Goal: Task Accomplishment & Management: Manage account settings

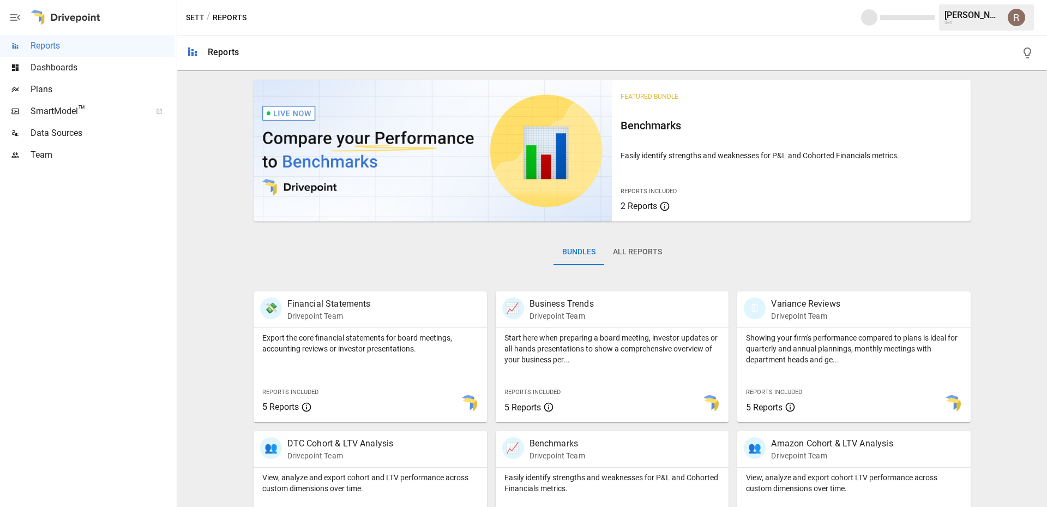
click at [68, 64] on span "Dashboards" at bounding box center [103, 67] width 144 height 13
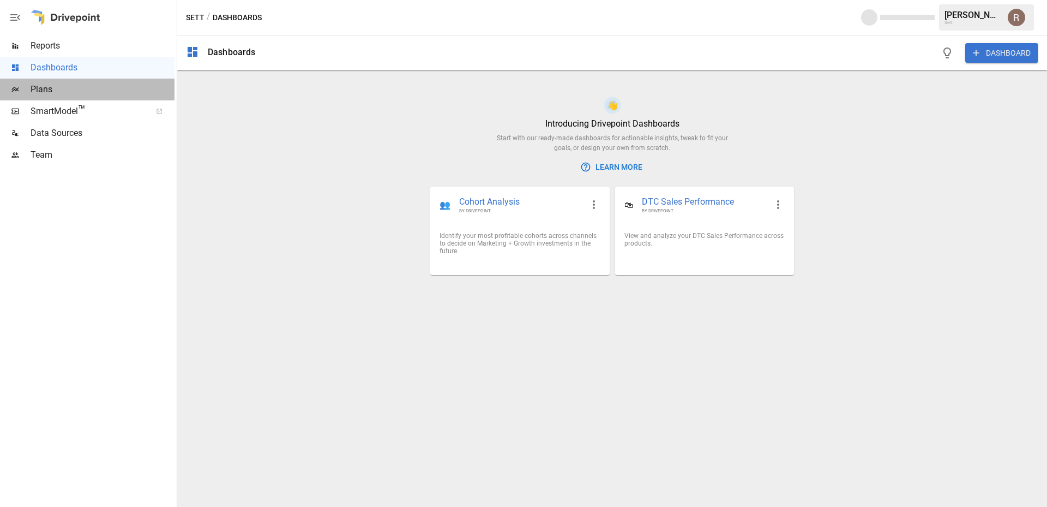
click at [99, 86] on span "Plans" at bounding box center [103, 89] width 144 height 13
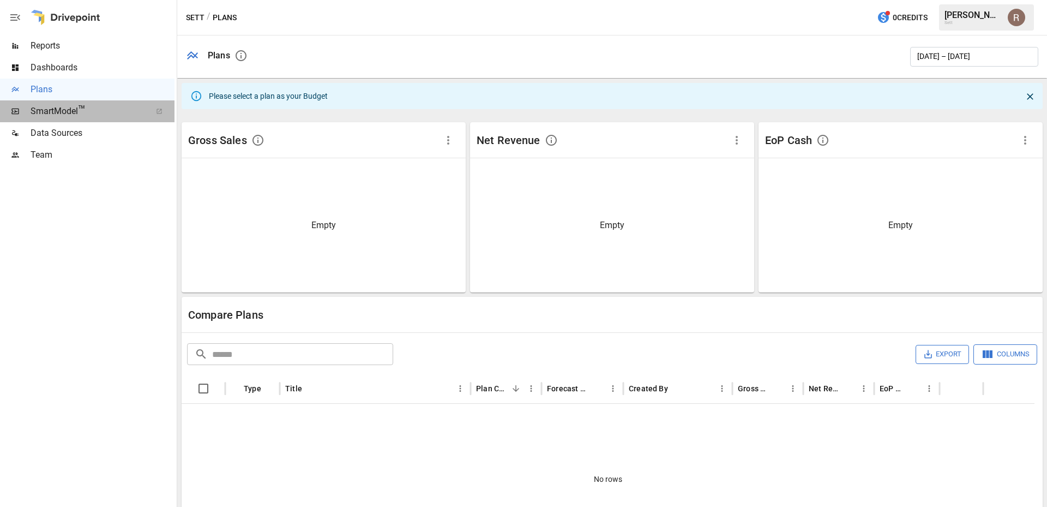
click at [97, 111] on span "SmartModel ™" at bounding box center [87, 111] width 113 height 13
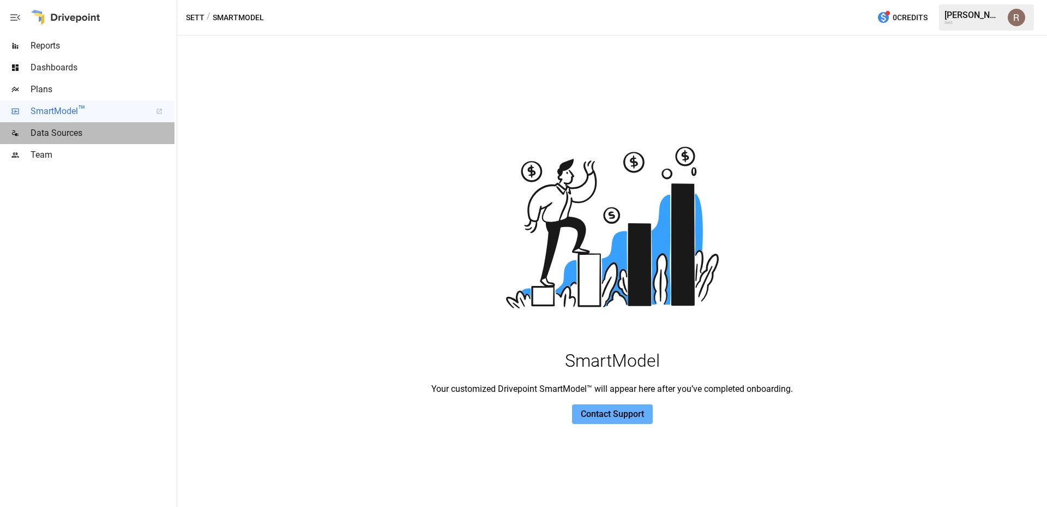
click at [95, 130] on span "Data Sources" at bounding box center [103, 133] width 144 height 13
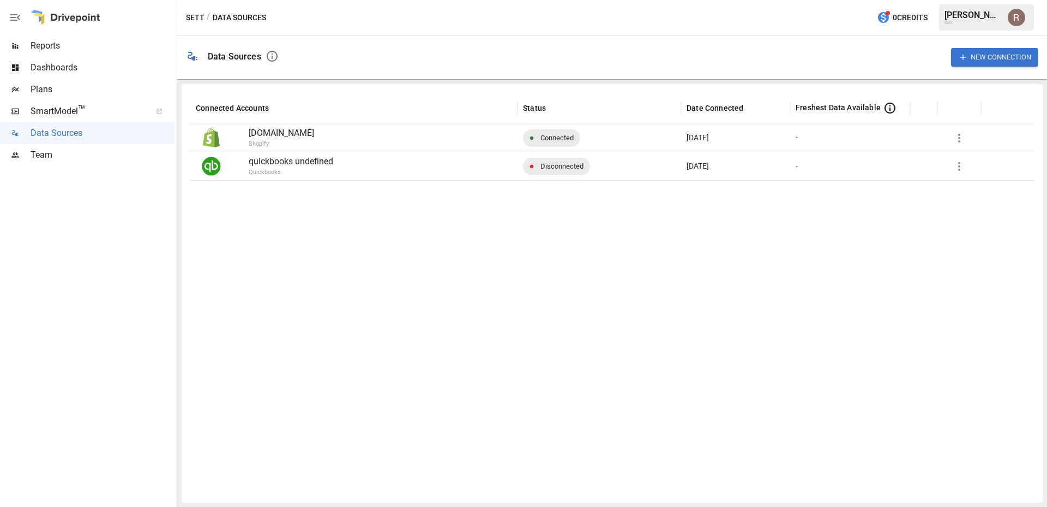
click at [438, 167] on p "quickbooks undefined" at bounding box center [380, 161] width 263 height 13
click at [553, 159] on span "Disconnected" at bounding box center [562, 166] width 56 height 28
click at [295, 160] on p "quickbooks undefined" at bounding box center [380, 161] width 263 height 13
click at [948, 168] on div at bounding box center [959, 166] width 33 height 22
click at [958, 168] on icon "button" at bounding box center [959, 166] width 13 height 13
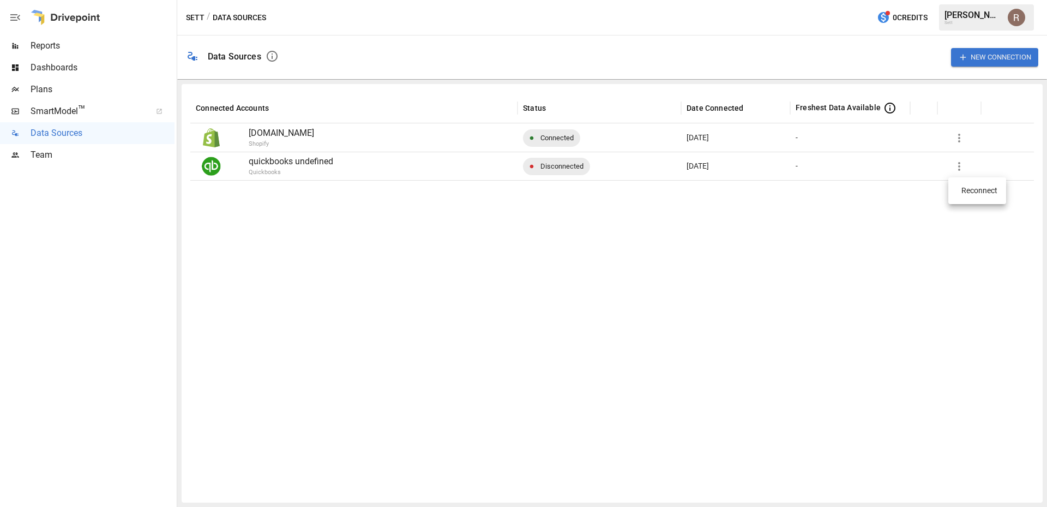
click at [971, 192] on div "Reconnect" at bounding box center [979, 190] width 36 height 11
click at [963, 164] on icon "button" at bounding box center [959, 166] width 13 height 13
click at [958, 183] on li "Reconnect" at bounding box center [977, 191] width 58 height 18
click at [955, 164] on icon "button" at bounding box center [959, 166] width 13 height 13
click at [965, 189] on div "Reconnect" at bounding box center [979, 190] width 36 height 11
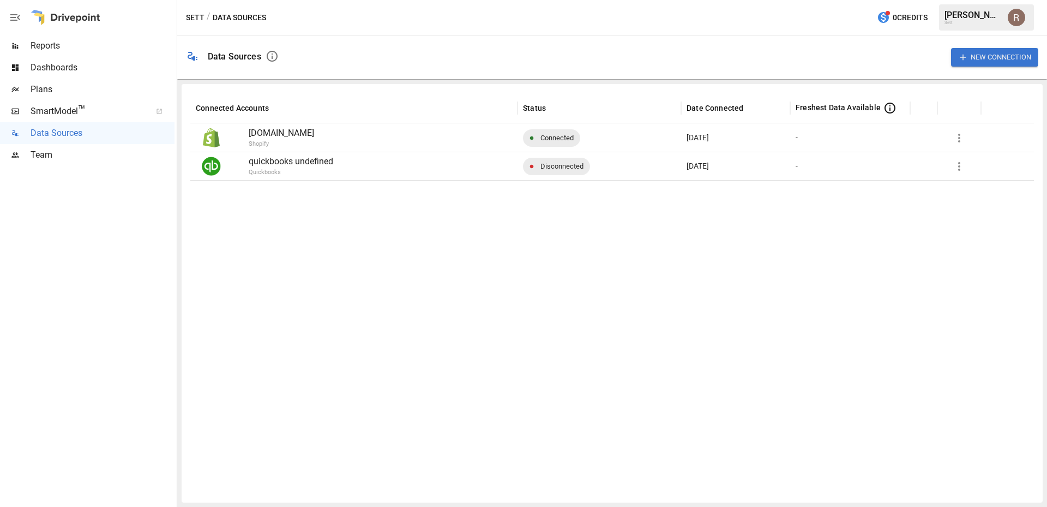
click at [549, 162] on span "Disconnected" at bounding box center [562, 166] width 56 height 28
click at [242, 162] on div at bounding box center [222, 166] width 53 height 28
click at [89, 117] on span "SmartModel ™" at bounding box center [87, 111] width 113 height 13
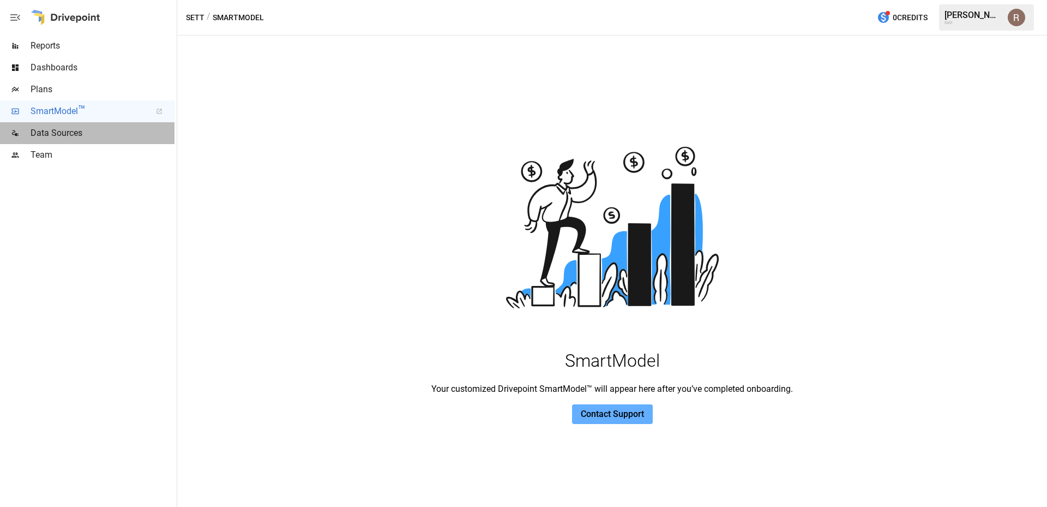
click at [113, 130] on span "Data Sources" at bounding box center [103, 133] width 144 height 13
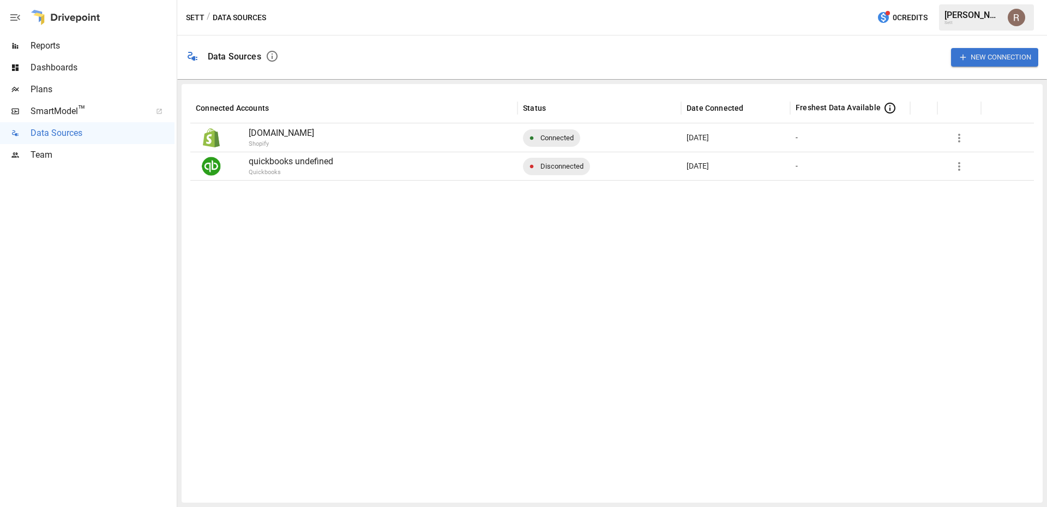
click at [544, 159] on span "Disconnected" at bounding box center [562, 166] width 56 height 28
click at [959, 162] on icon "button" at bounding box center [959, 166] width 13 height 13
click at [967, 182] on li "Reconnect" at bounding box center [977, 191] width 58 height 18
